Goal: Communication & Community: Answer question/provide support

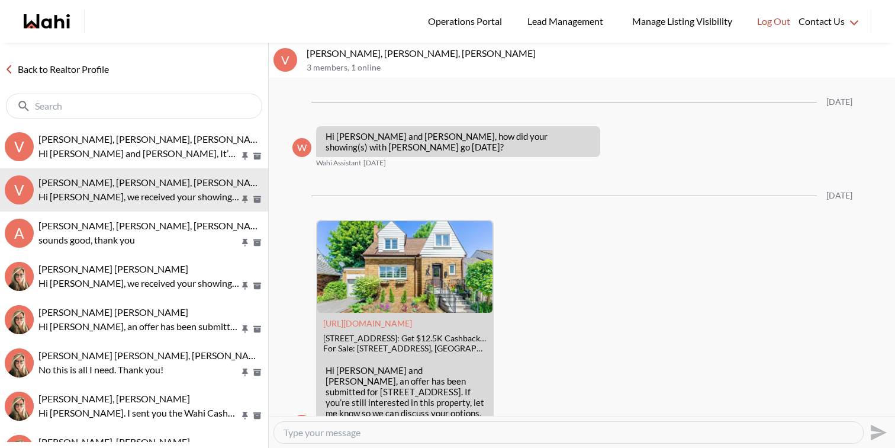
scroll to position [1634, 0]
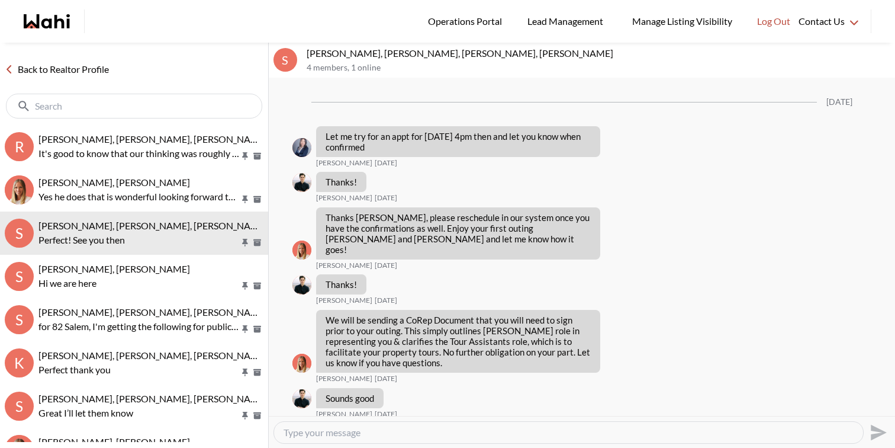
scroll to position [898, 0]
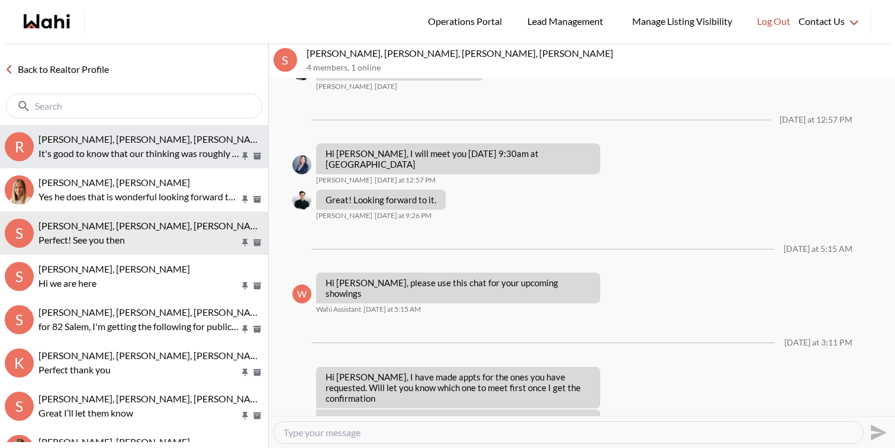
click at [126, 146] on p "It's good to know that our thinking was roughly in line with what it sold for." at bounding box center [138, 153] width 201 height 14
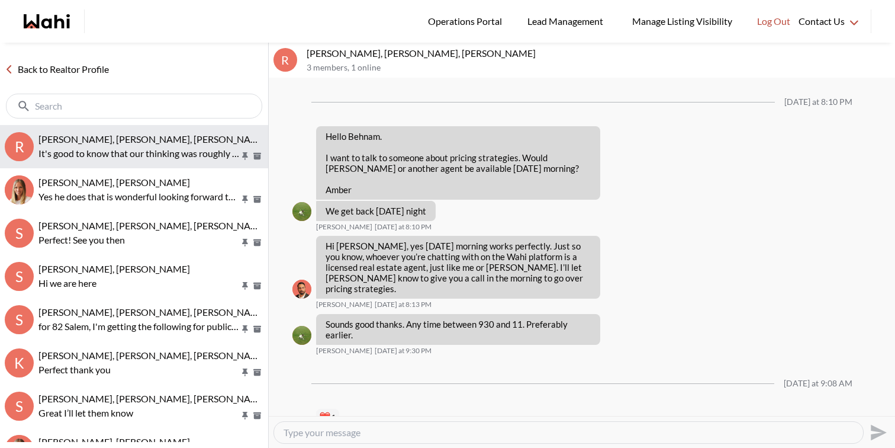
scroll to position [1713, 0]
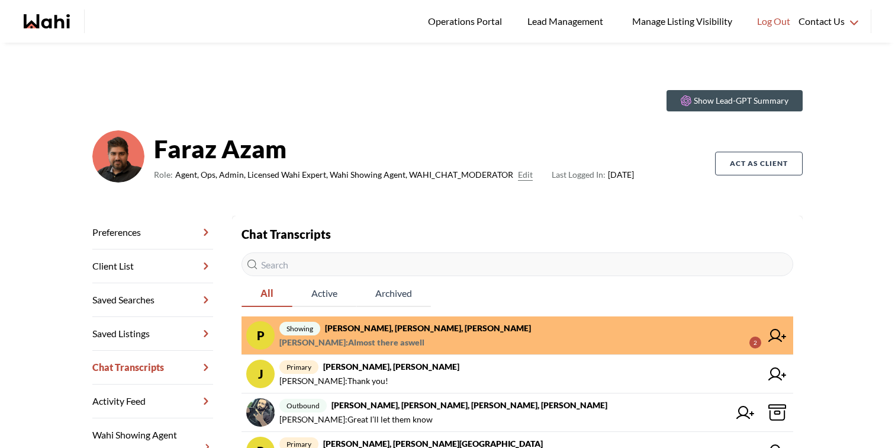
click at [398, 327] on strong "[PERSON_NAME], [PERSON_NAME], [PERSON_NAME]" at bounding box center [428, 328] width 206 height 10
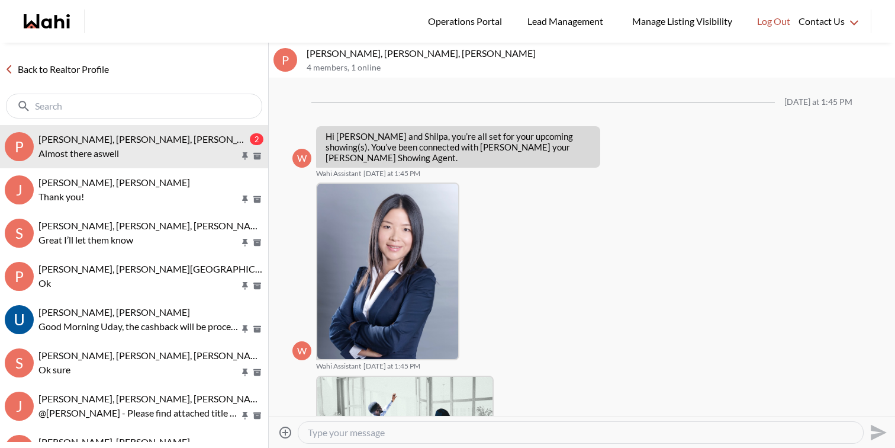
scroll to position [713, 0]
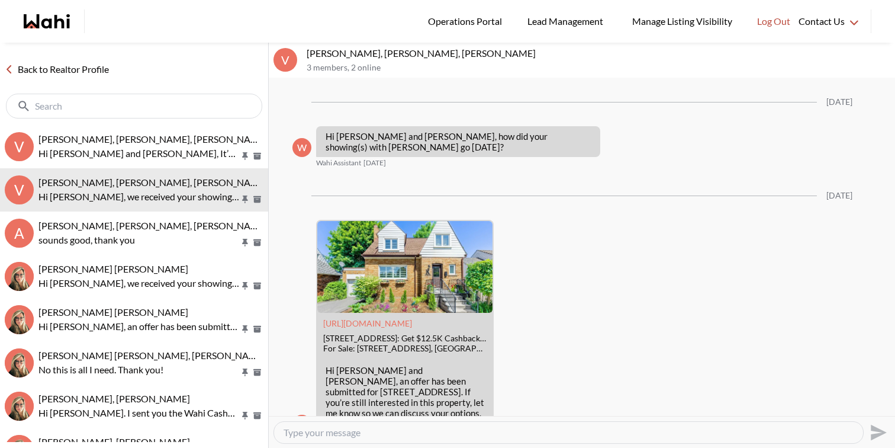
scroll to position [1634, 0]
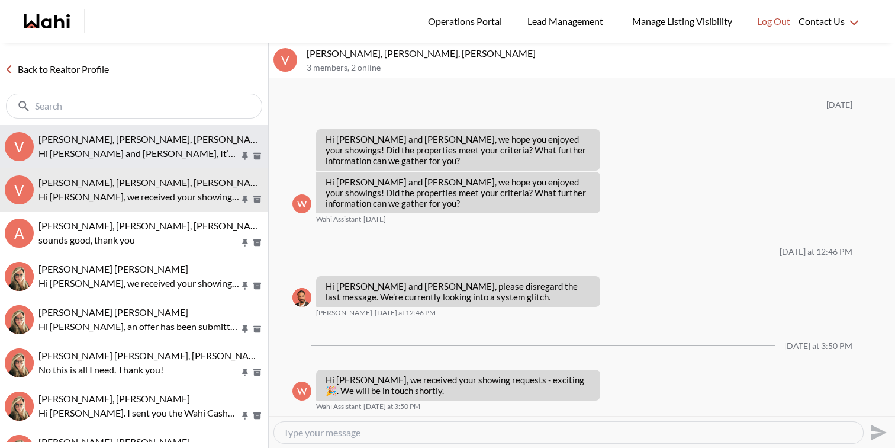
click at [111, 155] on p "Hi Victoria and Dylan, It’s Ewelina, I will assist you both with the showings t…" at bounding box center [138, 153] width 201 height 14
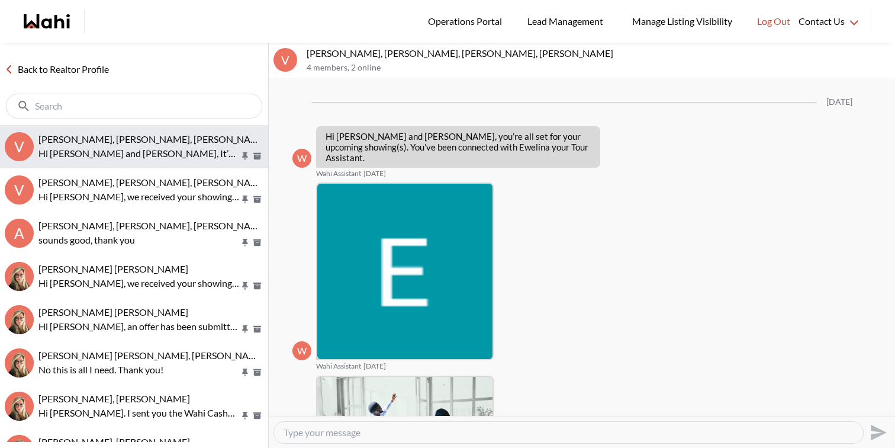
scroll to position [659, 0]
